Goal: Information Seeking & Learning: Learn about a topic

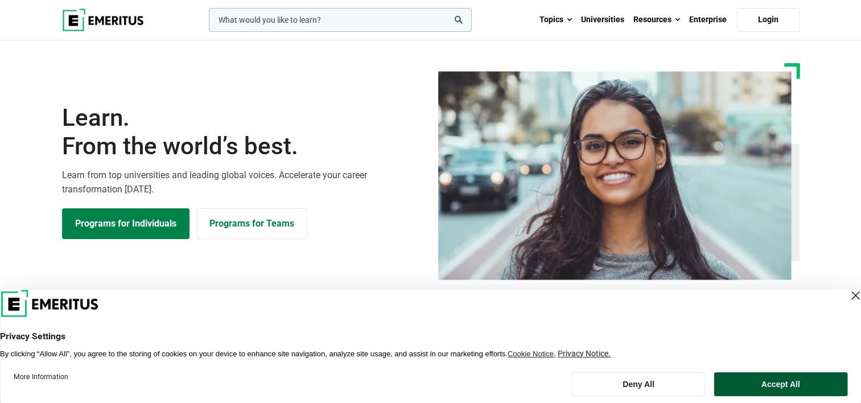
click at [804, 384] on button "Accept All" at bounding box center [781, 384] width 134 height 24
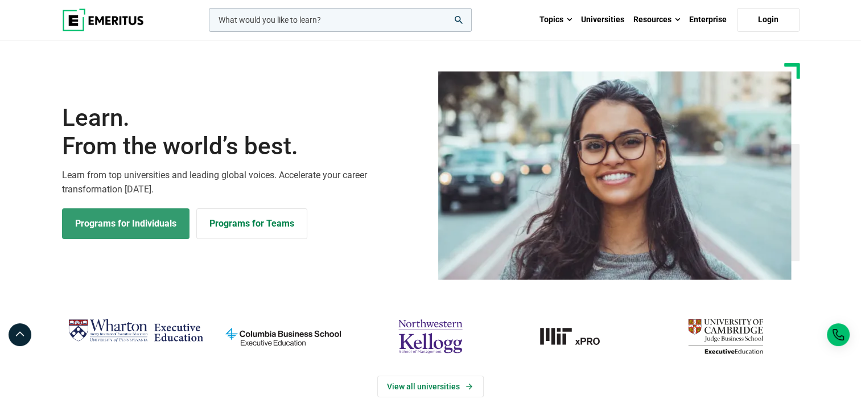
click at [158, 226] on link "Programs for Individuals" at bounding box center [125, 223] width 127 height 31
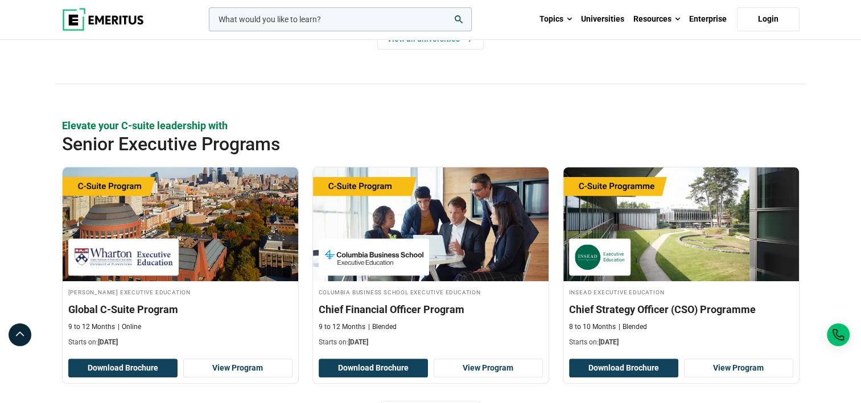
scroll to position [346, 0]
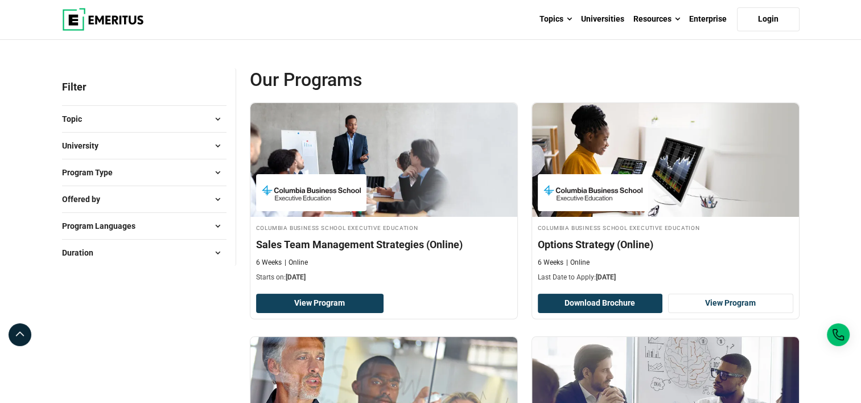
scroll to position [105, 0]
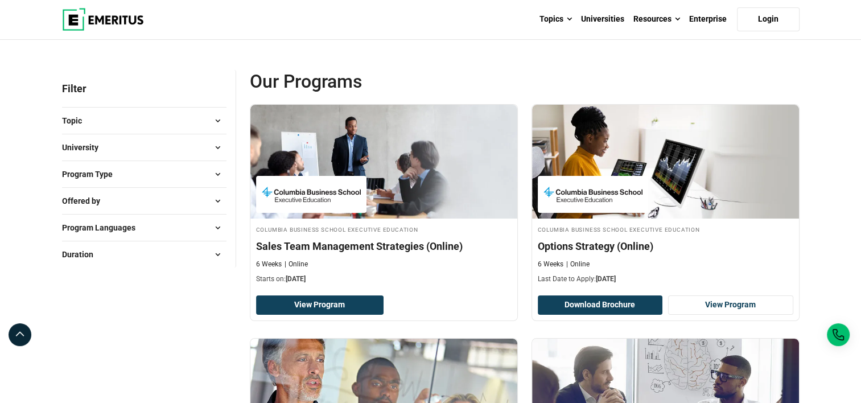
click at [200, 170] on button "Program Type" at bounding box center [144, 174] width 164 height 17
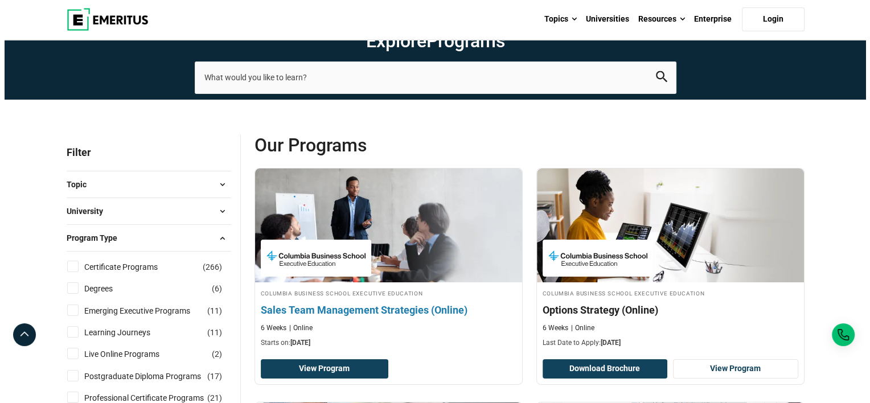
scroll to position [0, 0]
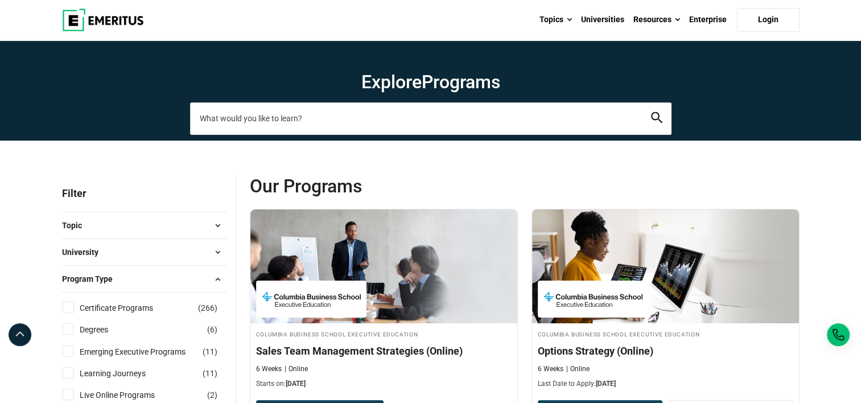
click at [298, 121] on input "search-page" at bounding box center [430, 118] width 481 height 32
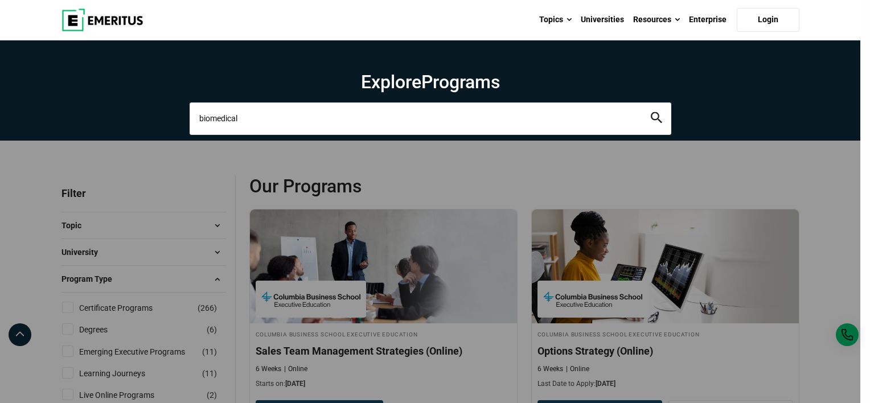
type input "biomedical"
click at [651, 112] on button "search" at bounding box center [656, 118] width 11 height 13
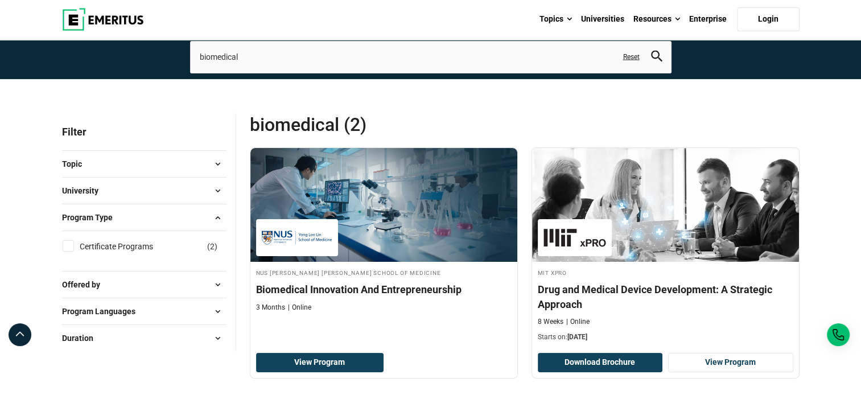
scroll to position [61, 0]
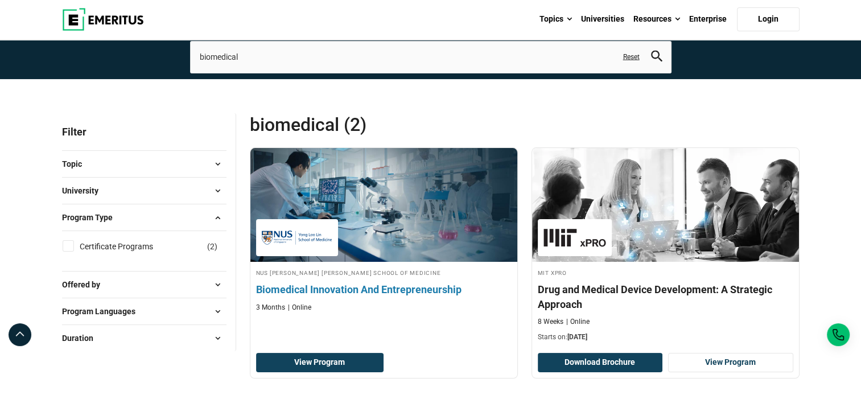
click at [388, 215] on img at bounding box center [384, 204] width 294 height 125
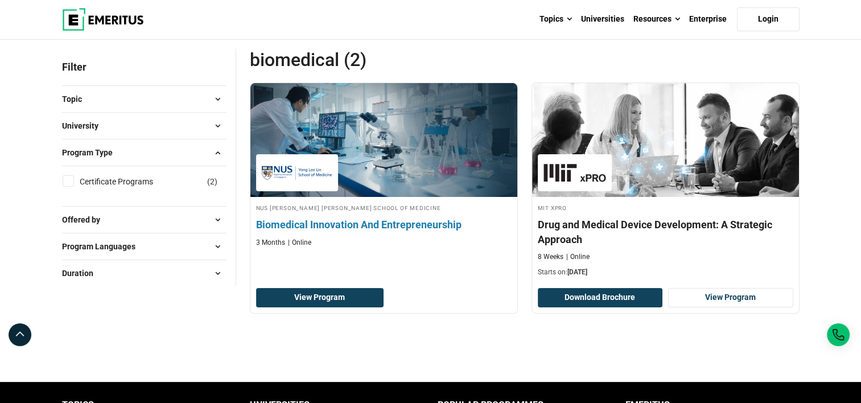
scroll to position [125, 0]
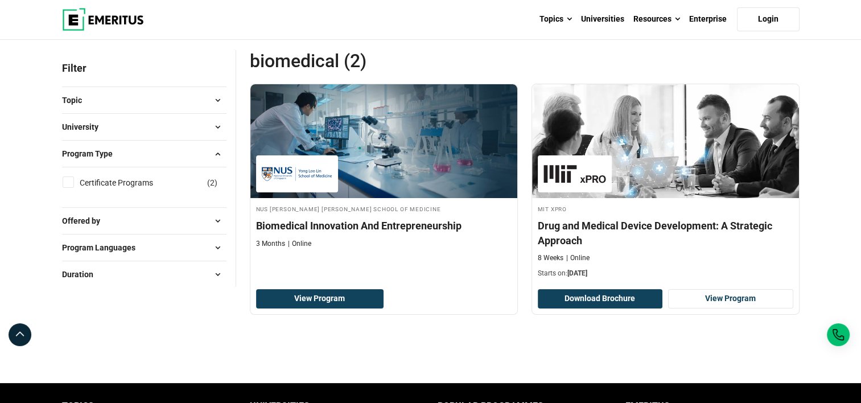
click at [223, 149] on span at bounding box center [217, 153] width 17 height 17
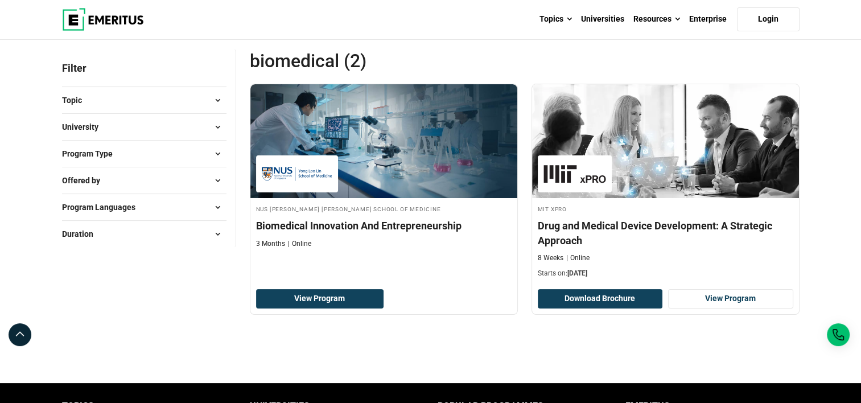
click at [213, 148] on span at bounding box center [217, 153] width 17 height 17
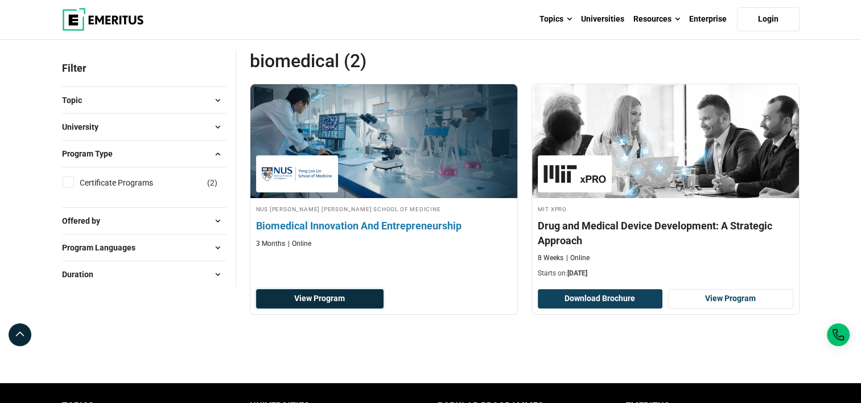
click at [312, 306] on link "View Program" at bounding box center [320, 298] width 128 height 19
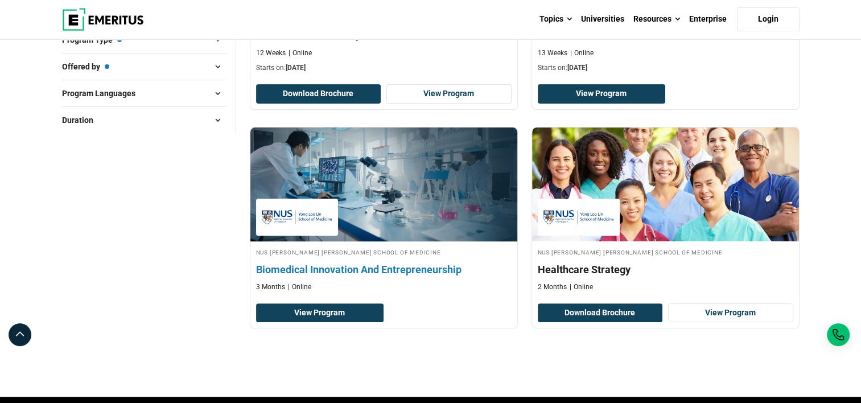
scroll to position [320, 0]
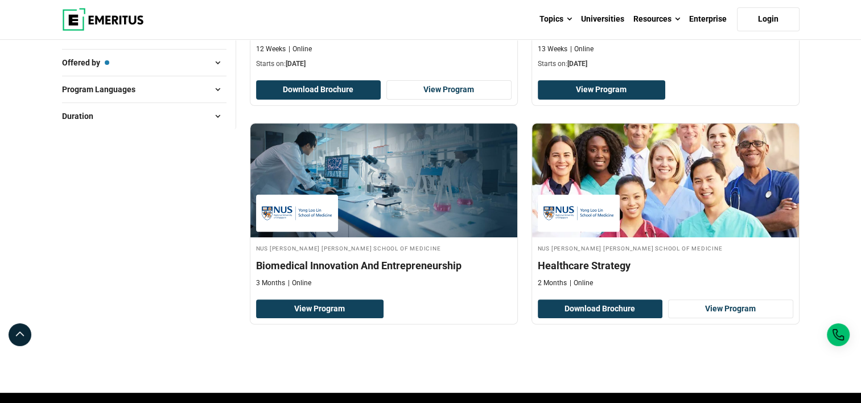
click at [411, 362] on div at bounding box center [525, 358] width 550 height 34
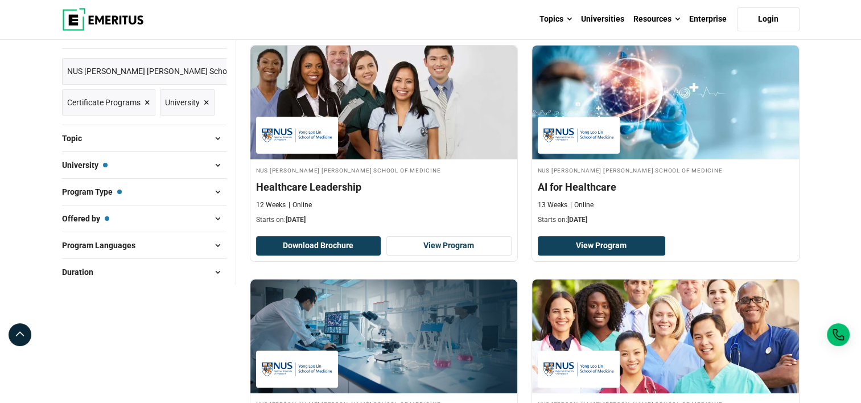
scroll to position [163, 0]
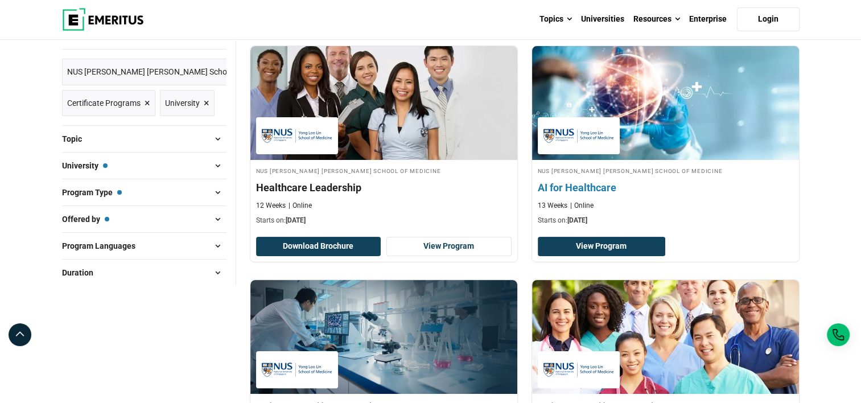
click at [689, 221] on p "Starts on: [DATE]" at bounding box center [666, 221] width 256 height 10
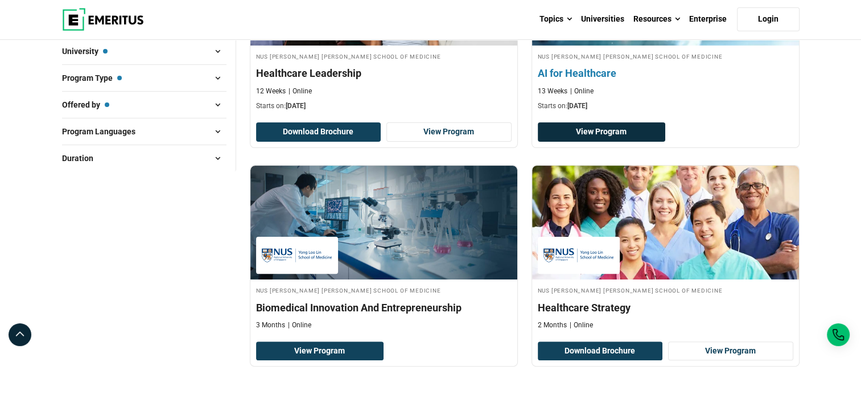
scroll to position [116, 0]
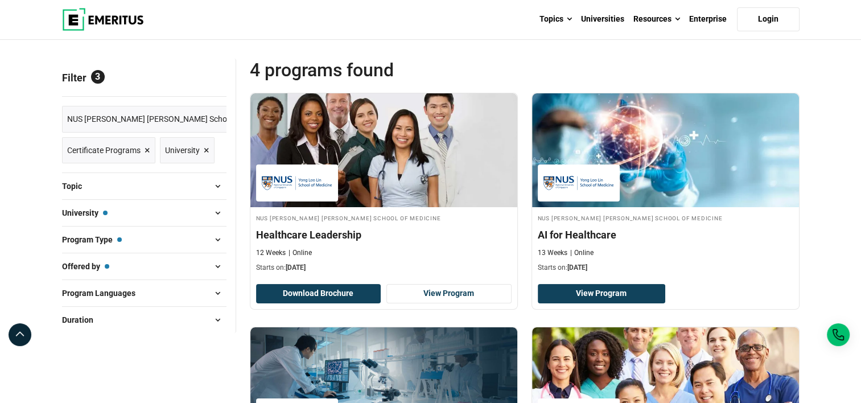
click at [215, 234] on span at bounding box center [217, 239] width 17 height 17
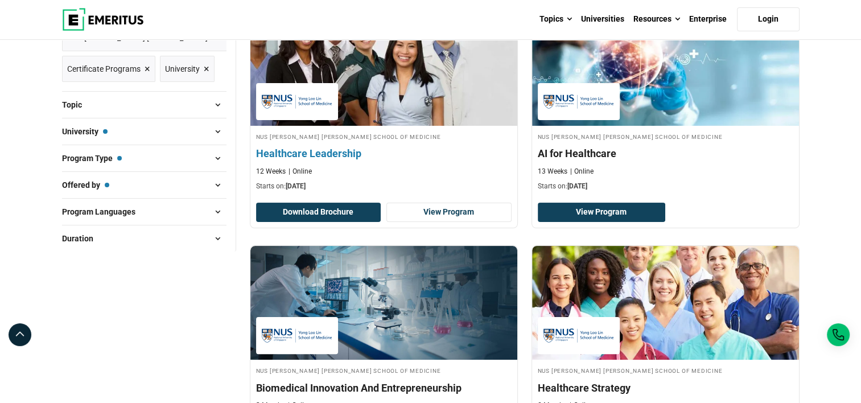
scroll to position [0, 0]
